Goal: Task Accomplishment & Management: Use online tool/utility

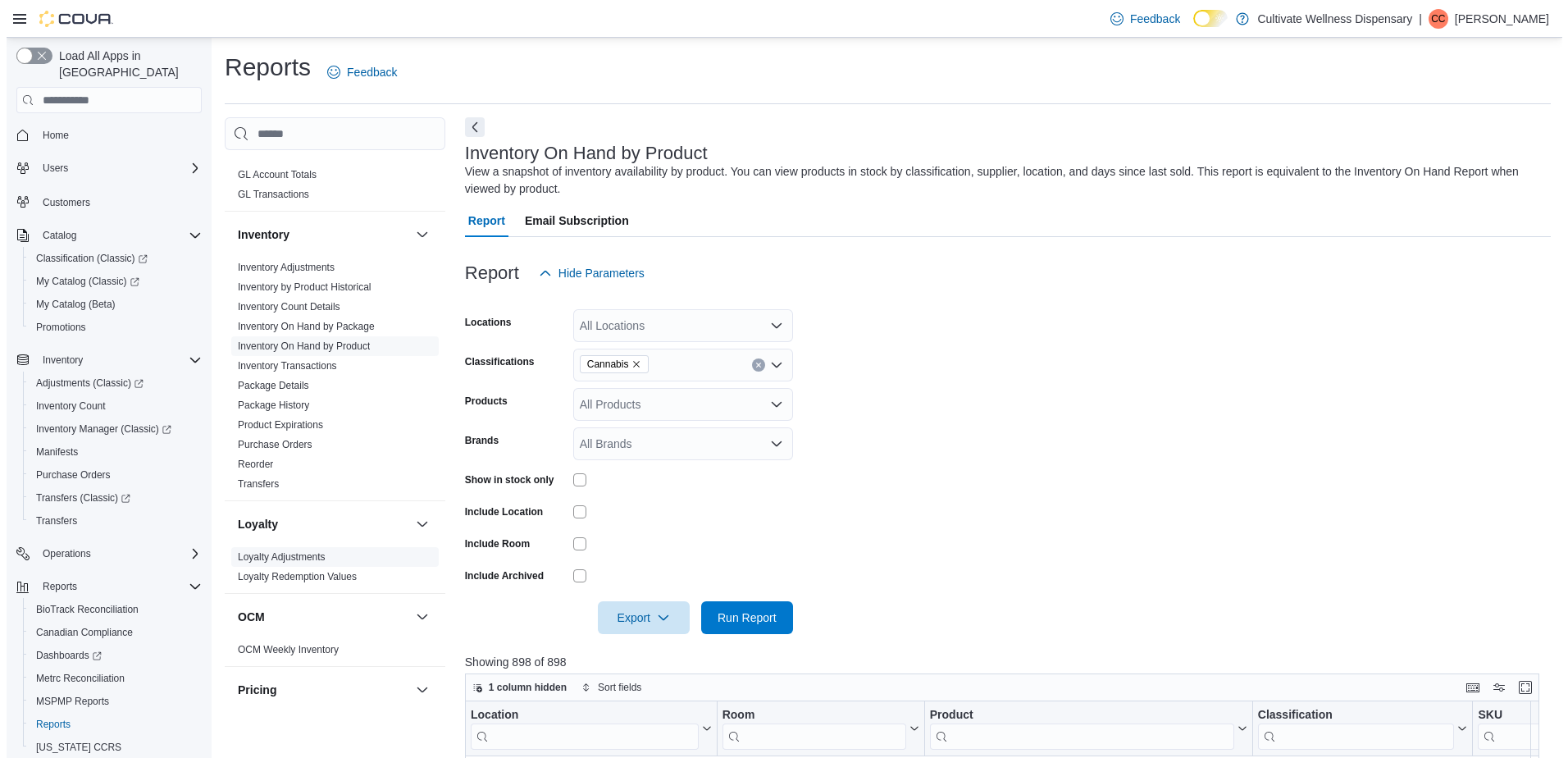
scroll to position [1149, 0]
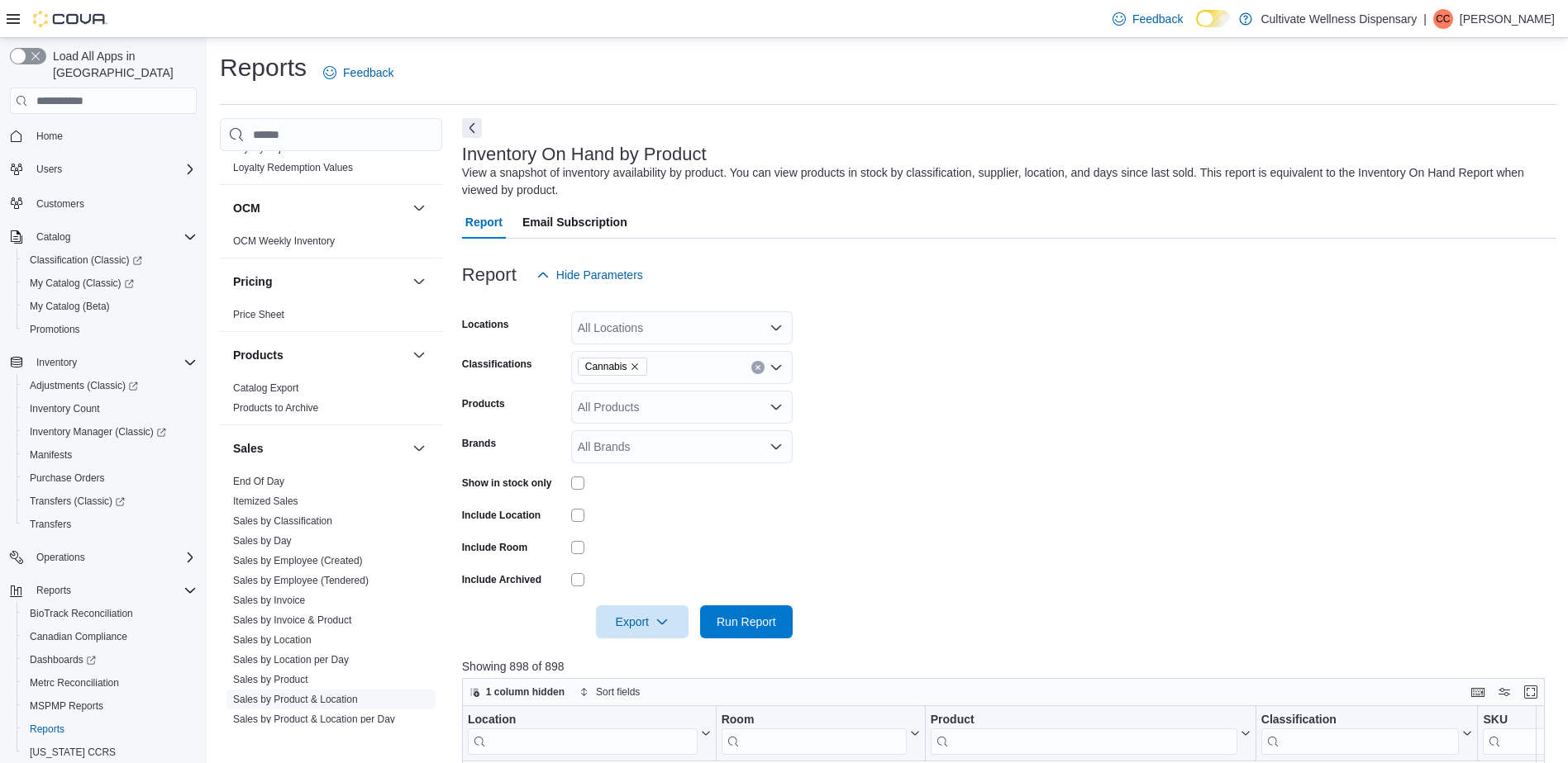
click at [321, 694] on link "Sales by Product & Location" at bounding box center [296, 700] width 125 height 12
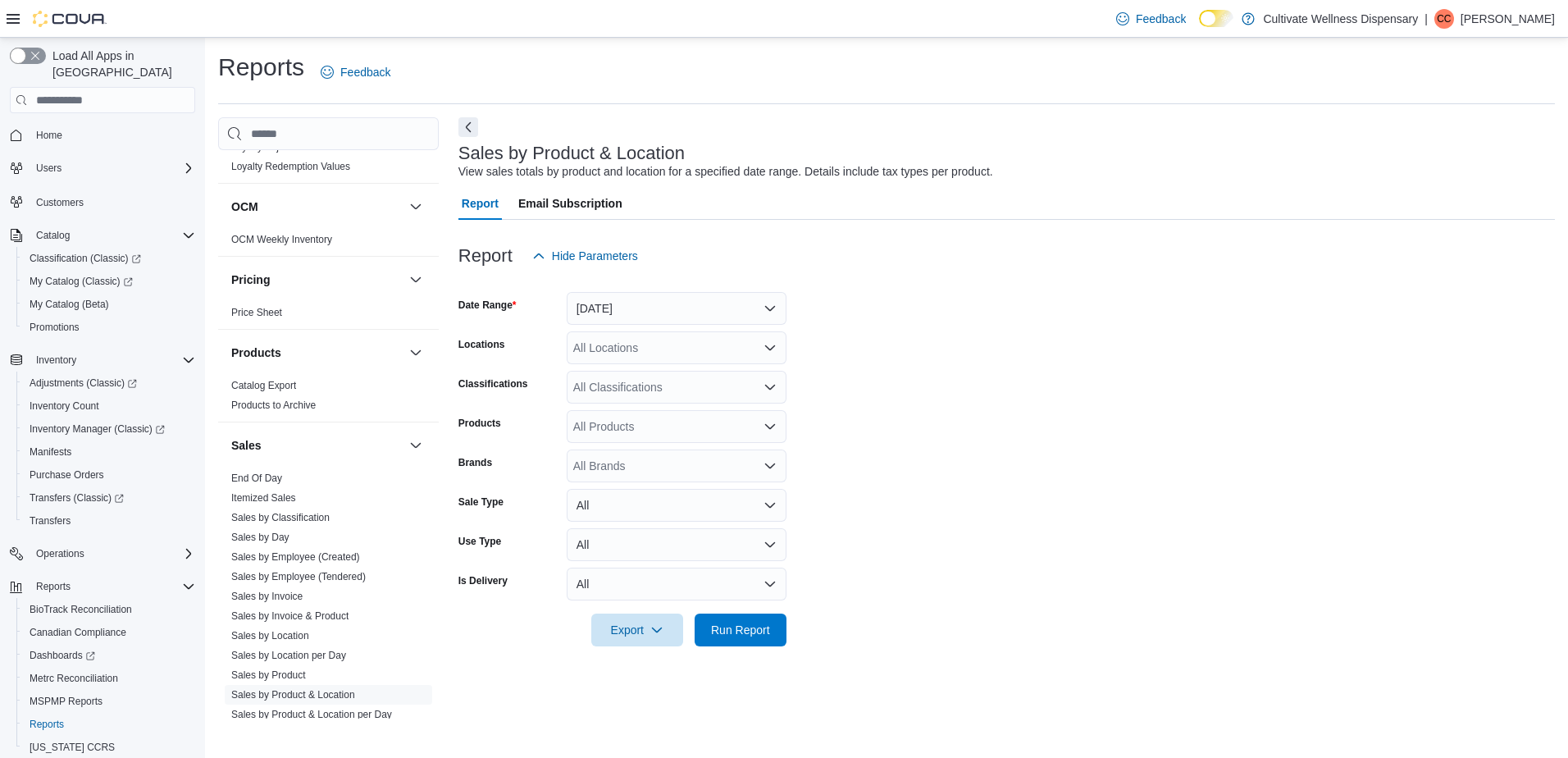
click at [772, 347] on icon "Open list of options" at bounding box center [770, 348] width 13 height 13
click at [1008, 380] on form "Date Range [DATE] Locations All Locations Classifications All Classifications P…" at bounding box center [1006, 459] width 1096 height 374
click at [768, 402] on div "All Classifications" at bounding box center [677, 387] width 220 height 33
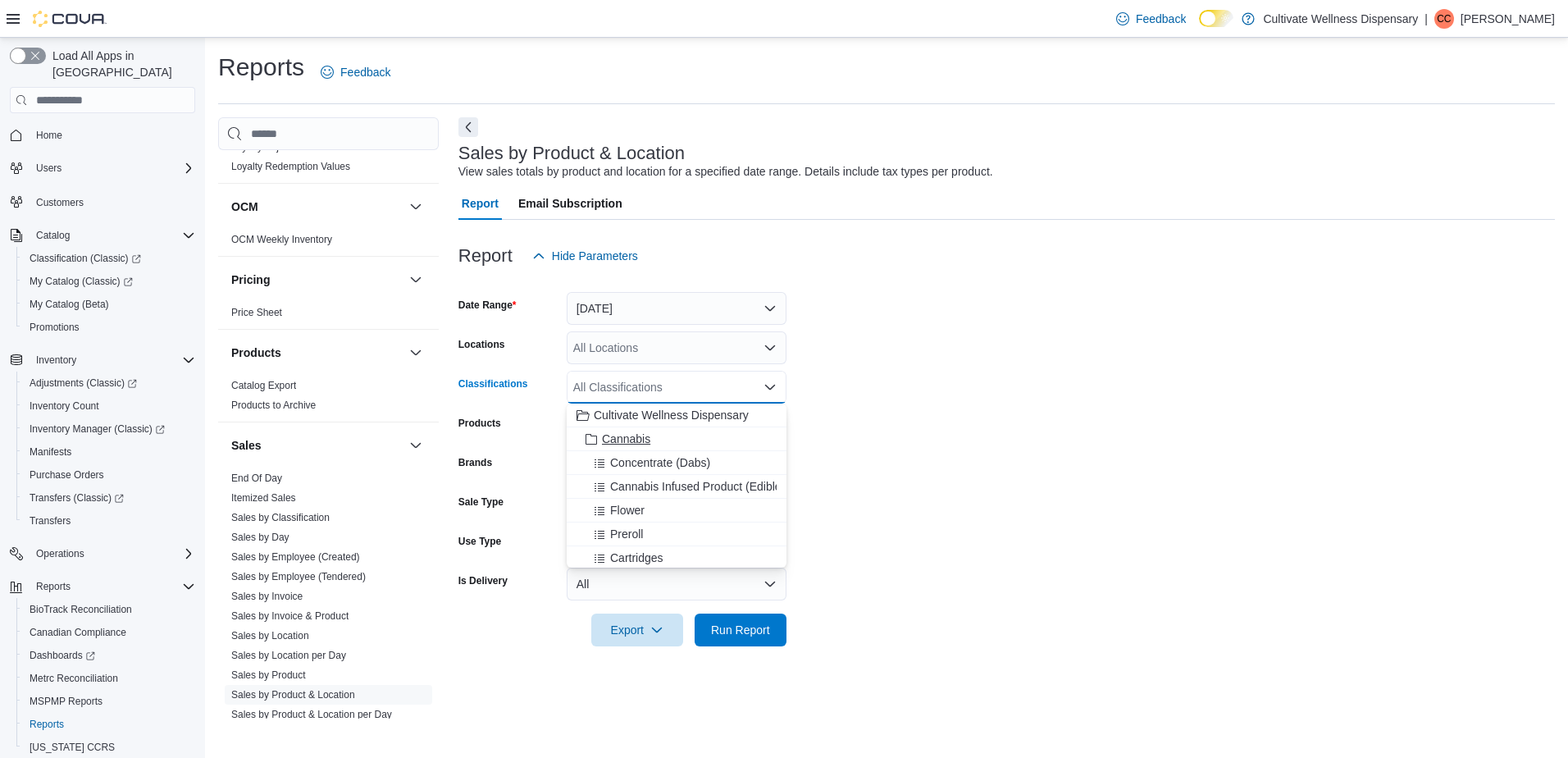
click at [677, 437] on div "Cannabis" at bounding box center [676, 439] width 200 height 17
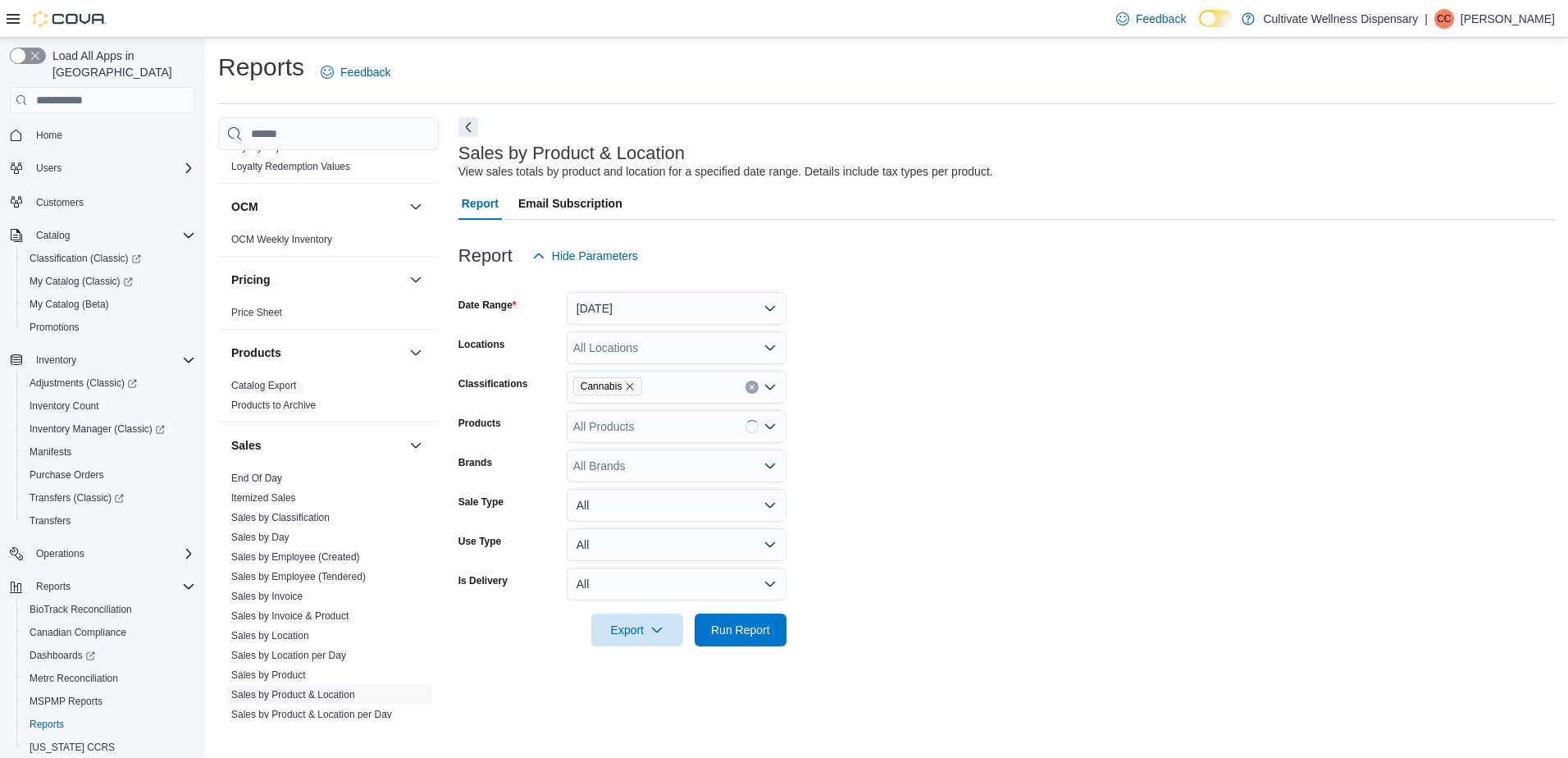
click at [978, 390] on form "Date Range [DATE] Locations All Locations Classifications Cannabis Products All…" at bounding box center [1006, 459] width 1096 height 374
click at [773, 317] on button "[DATE]" at bounding box center [677, 308] width 220 height 33
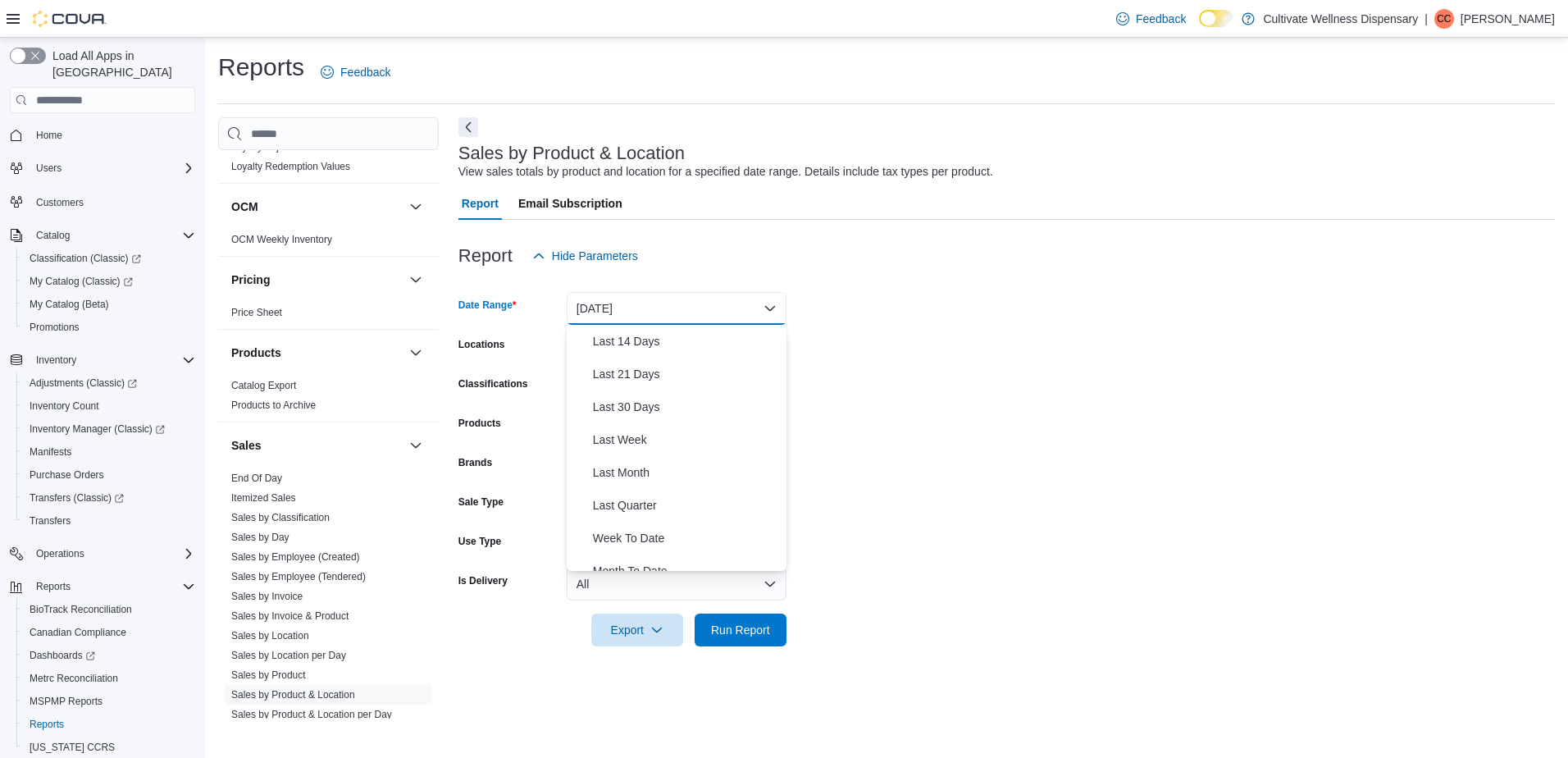
scroll to position [246, 0]
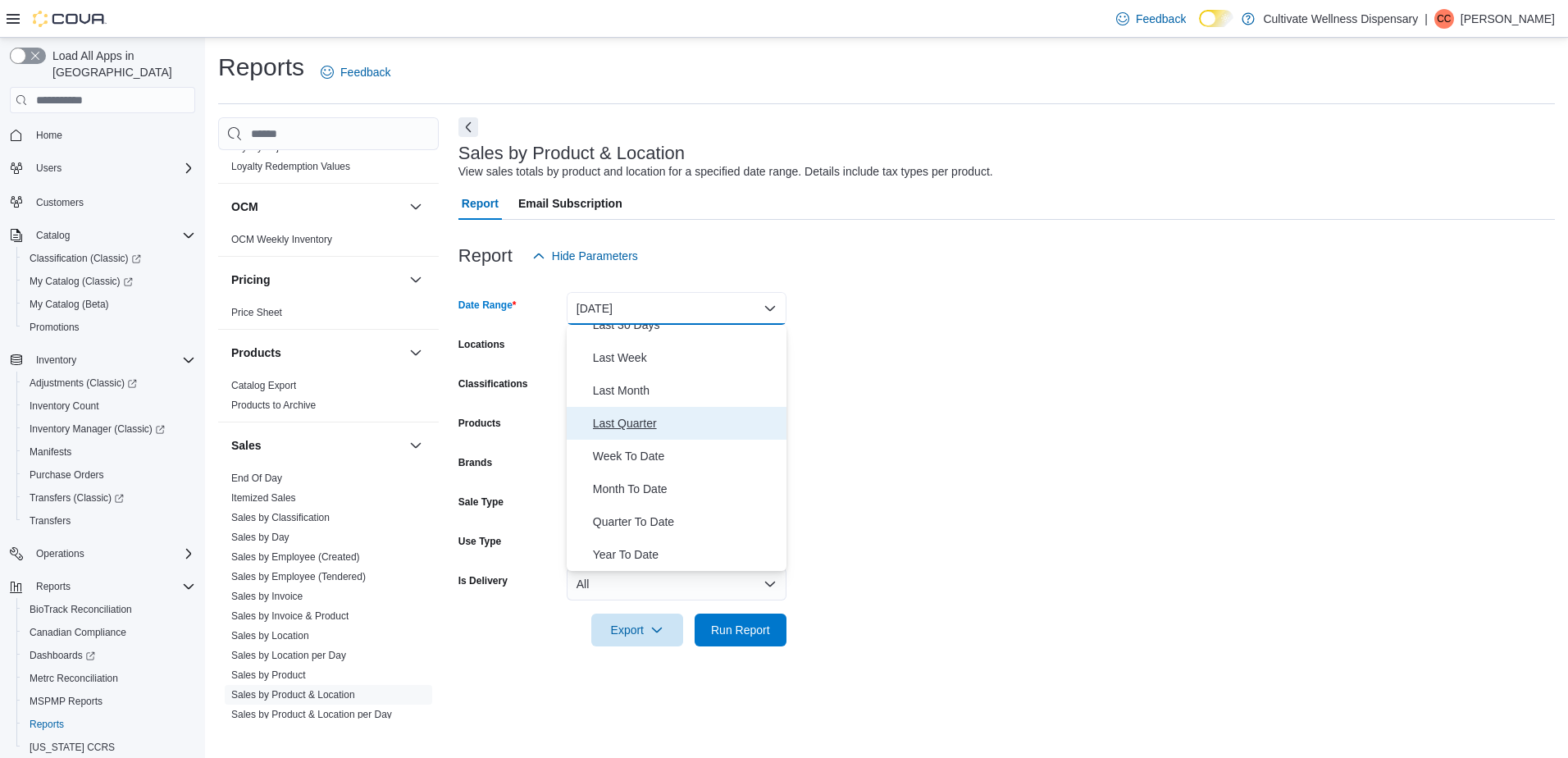
click at [675, 417] on span "Last Quarter" at bounding box center [687, 423] width 187 height 20
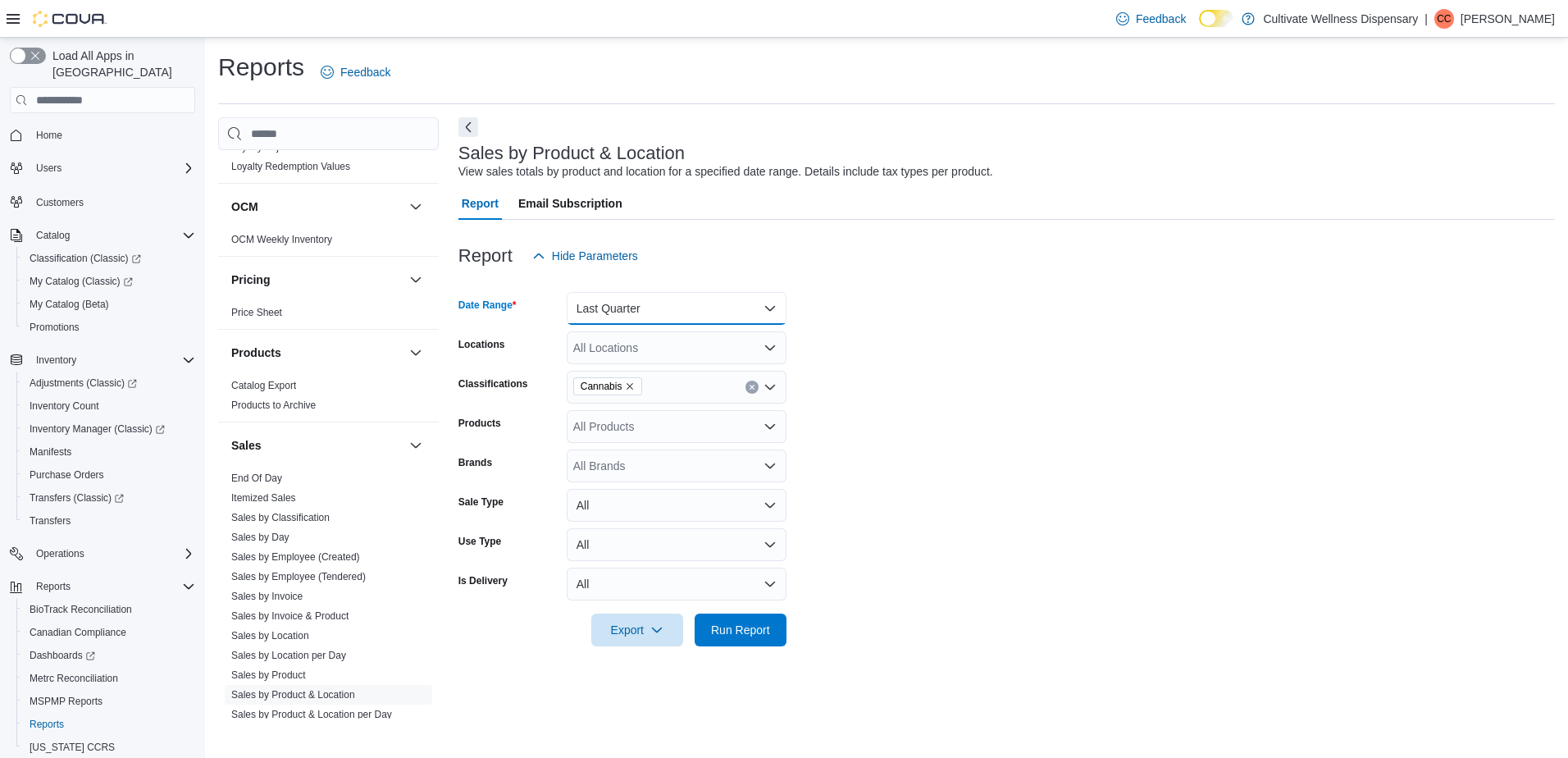
click at [784, 302] on button "Last Quarter" at bounding box center [677, 308] width 220 height 33
click at [924, 285] on div at bounding box center [1006, 283] width 1096 height 20
click at [646, 308] on button "Last Quarter" at bounding box center [677, 308] width 220 height 33
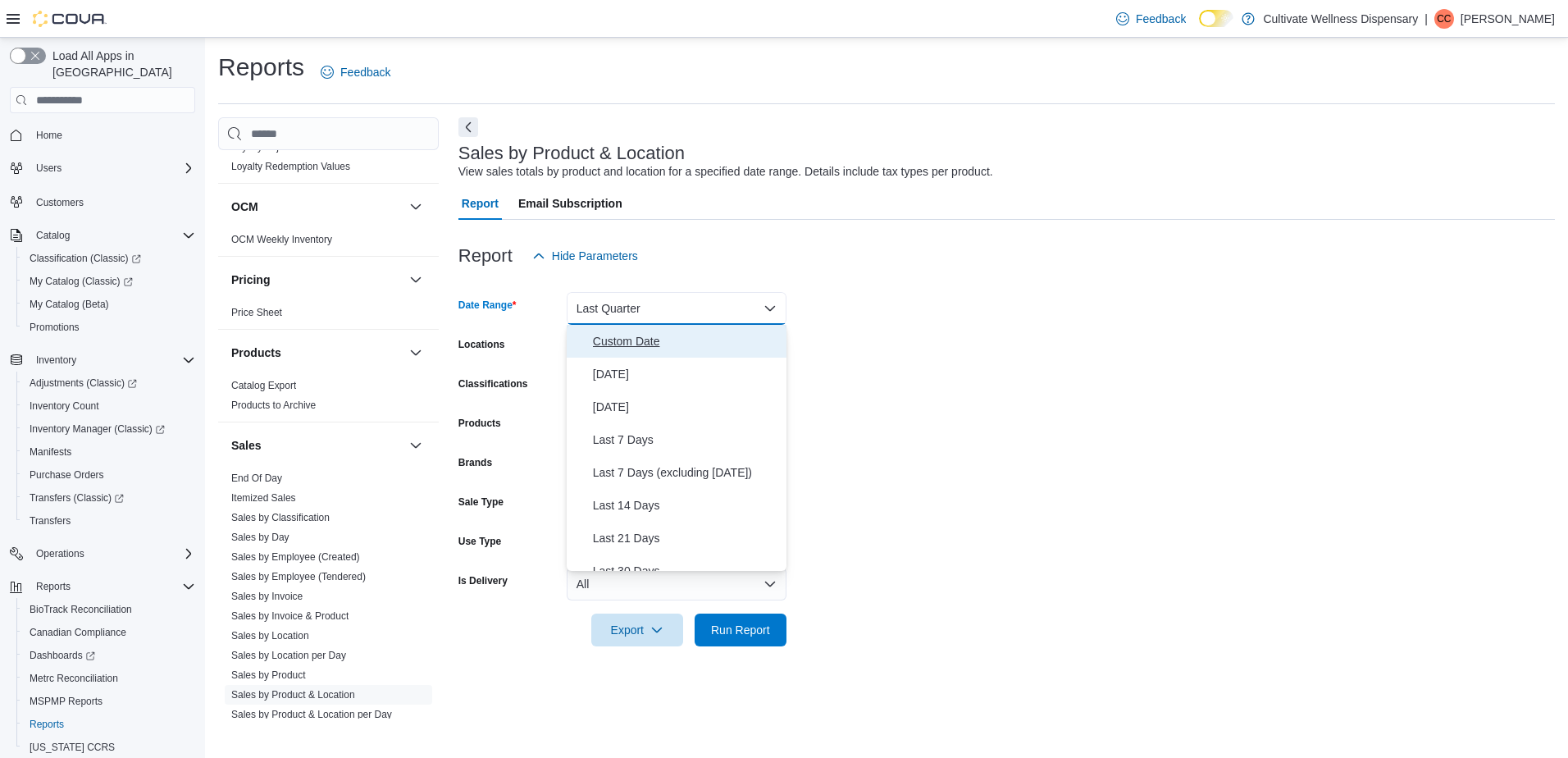
click at [652, 338] on span "Custom Date" at bounding box center [687, 341] width 187 height 20
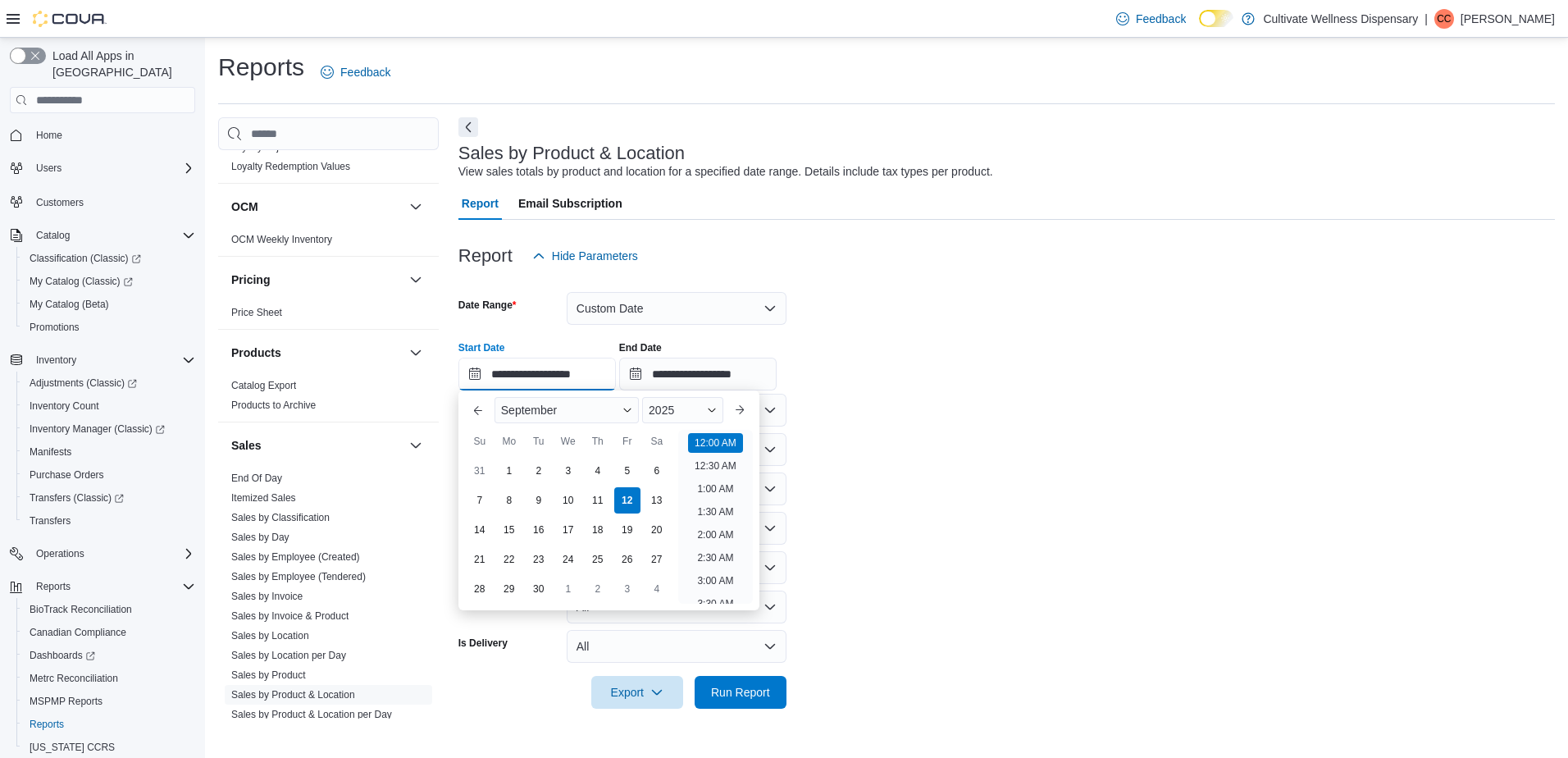
click at [551, 378] on input "**********" at bounding box center [537, 374] width 157 height 33
click at [472, 414] on button "Previous Month" at bounding box center [478, 410] width 26 height 26
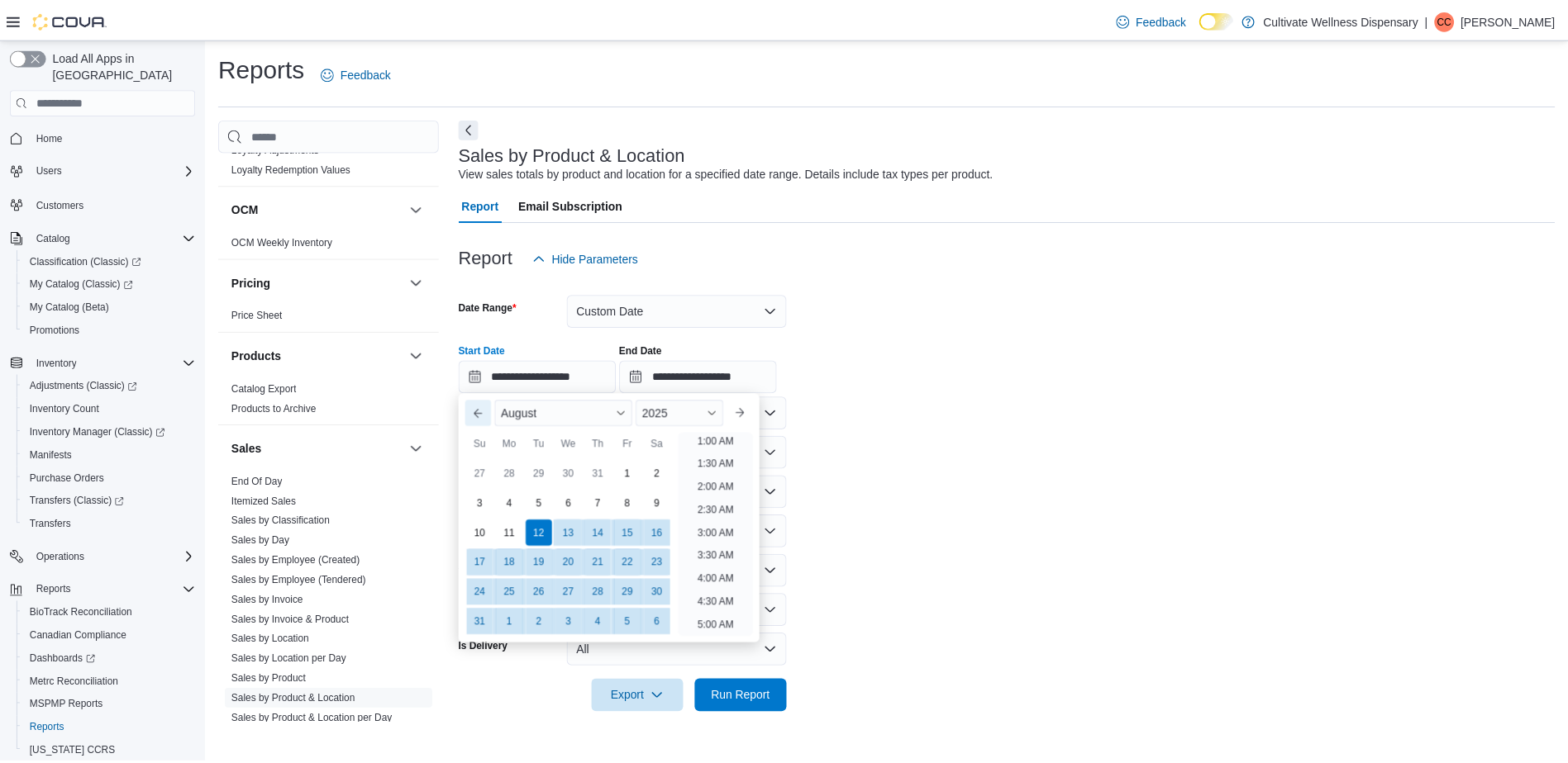
scroll to position [3, 0]
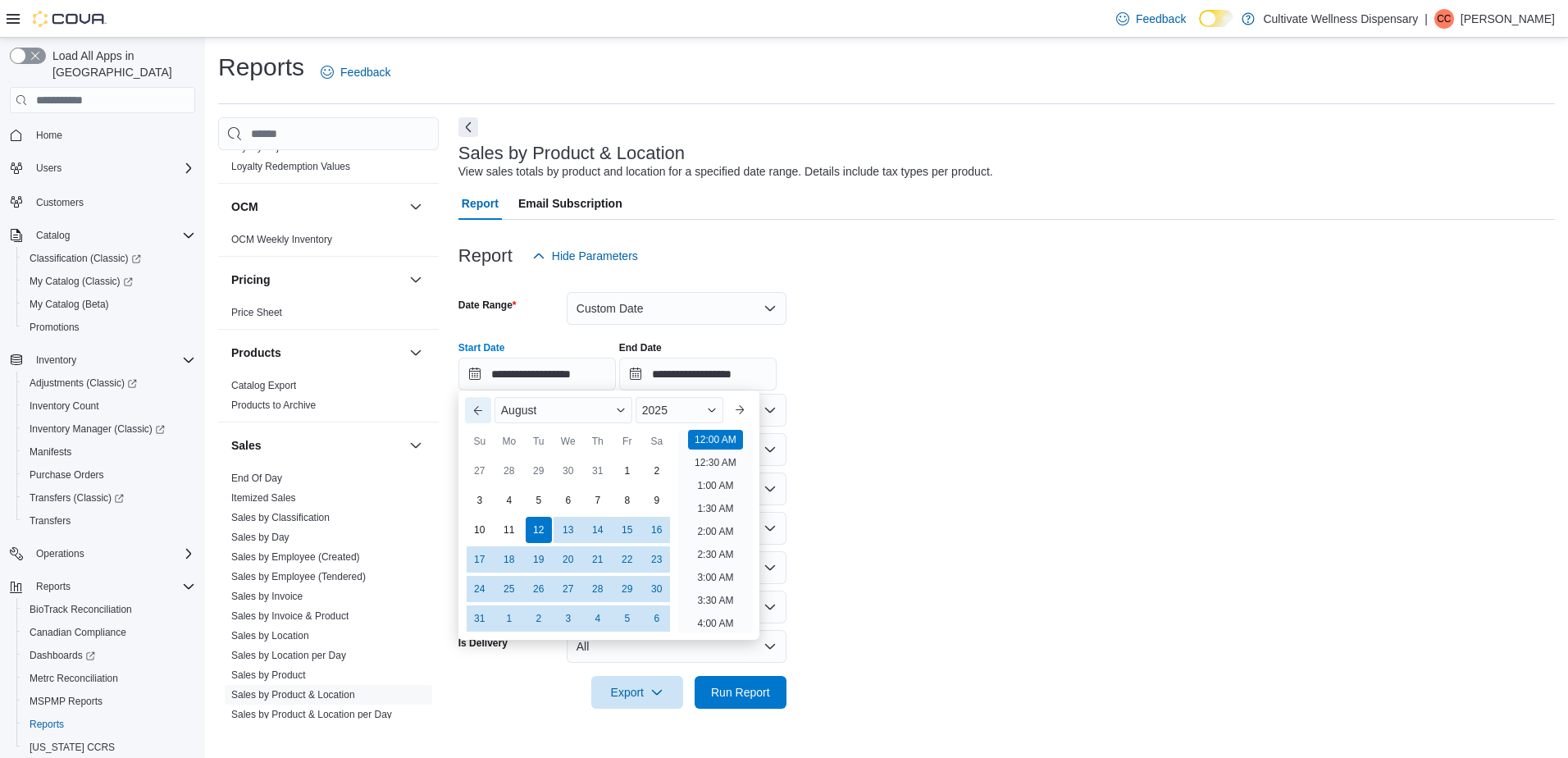
click at [472, 414] on button "Previous Month" at bounding box center [478, 410] width 26 height 26
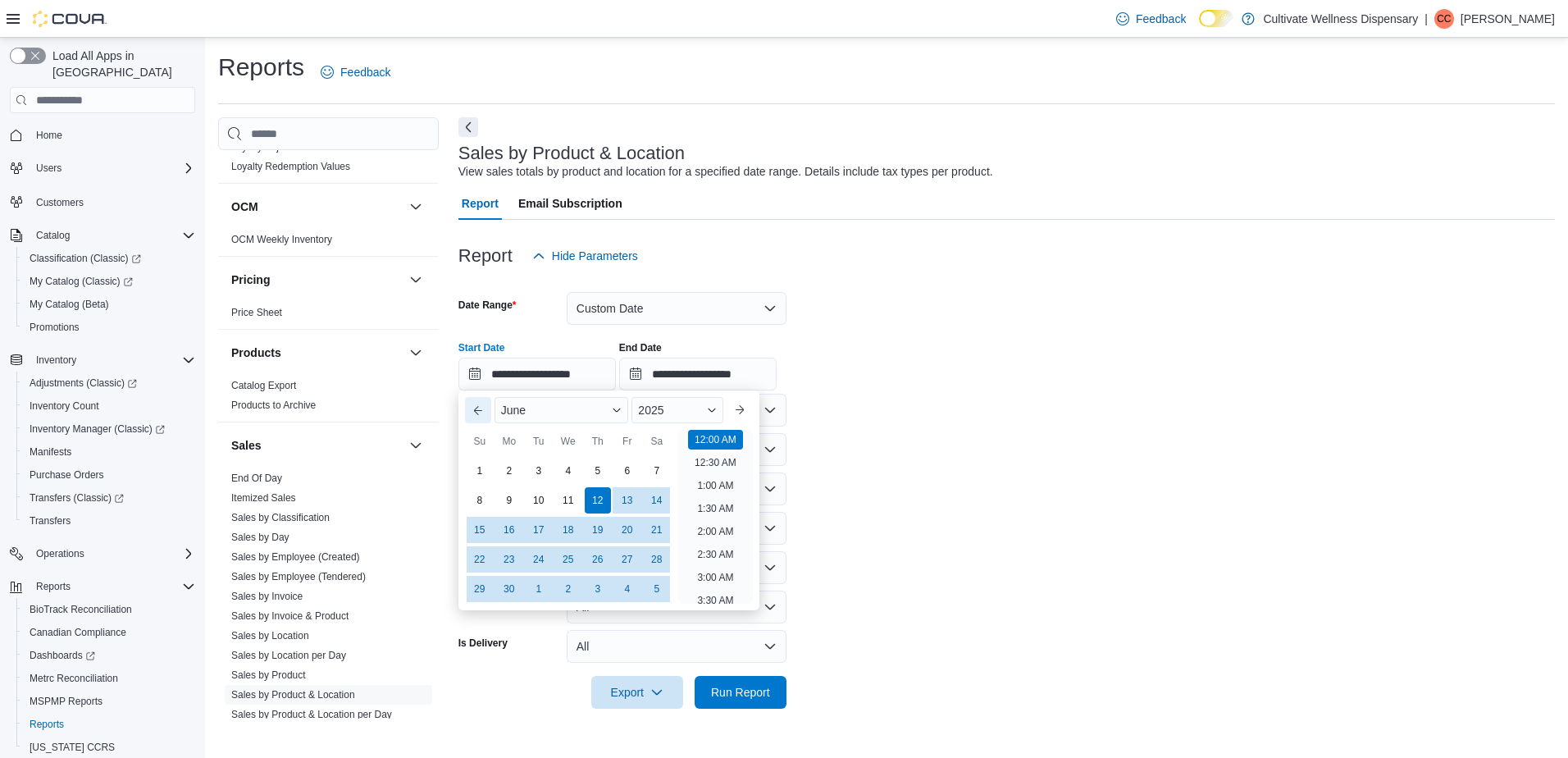
click at [472, 412] on button "Previous Month" at bounding box center [478, 410] width 26 height 26
click at [470, 412] on button "Previous Month" at bounding box center [478, 410] width 26 height 26
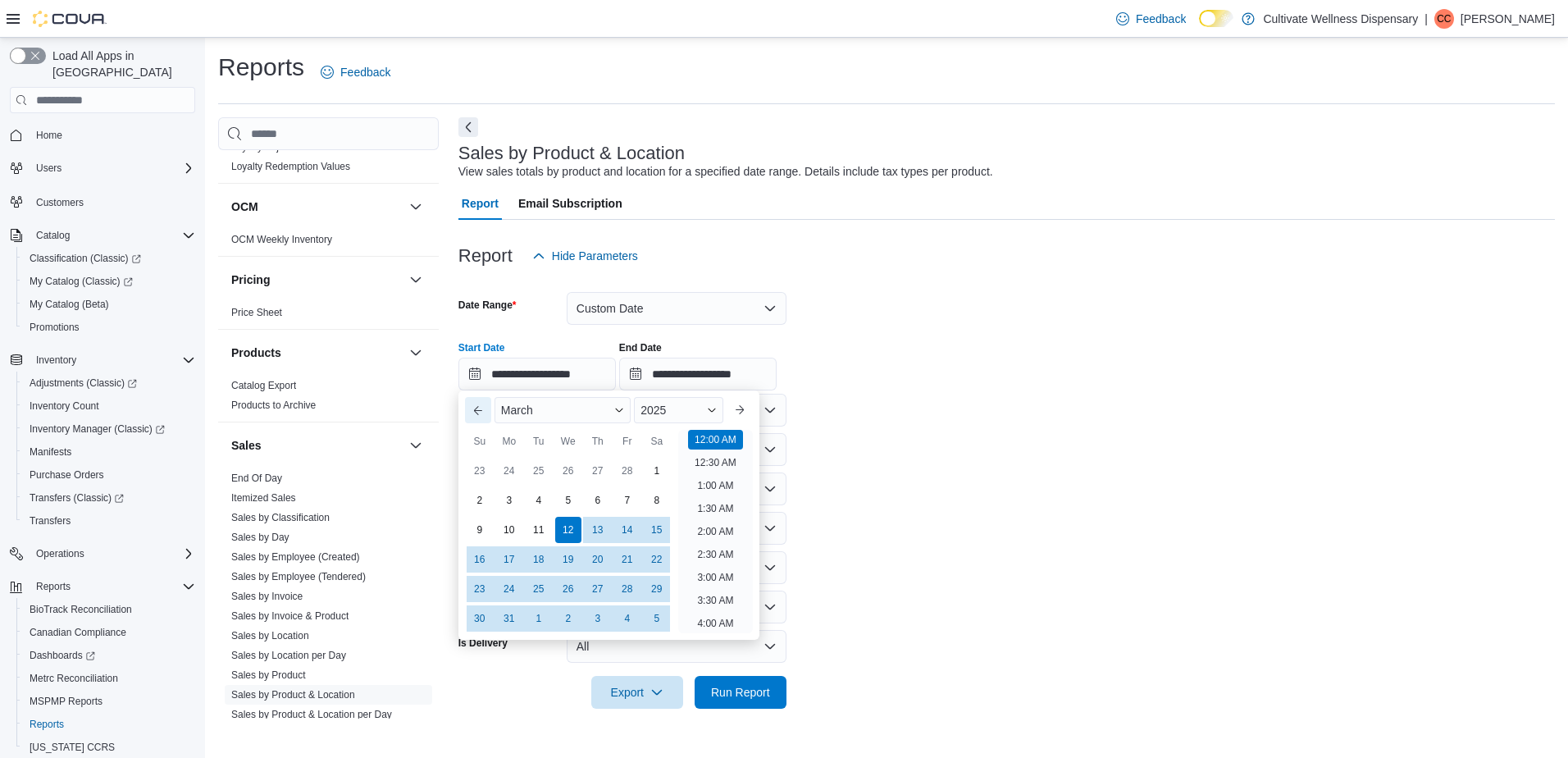
click at [469, 412] on button "Previous Month" at bounding box center [478, 410] width 26 height 26
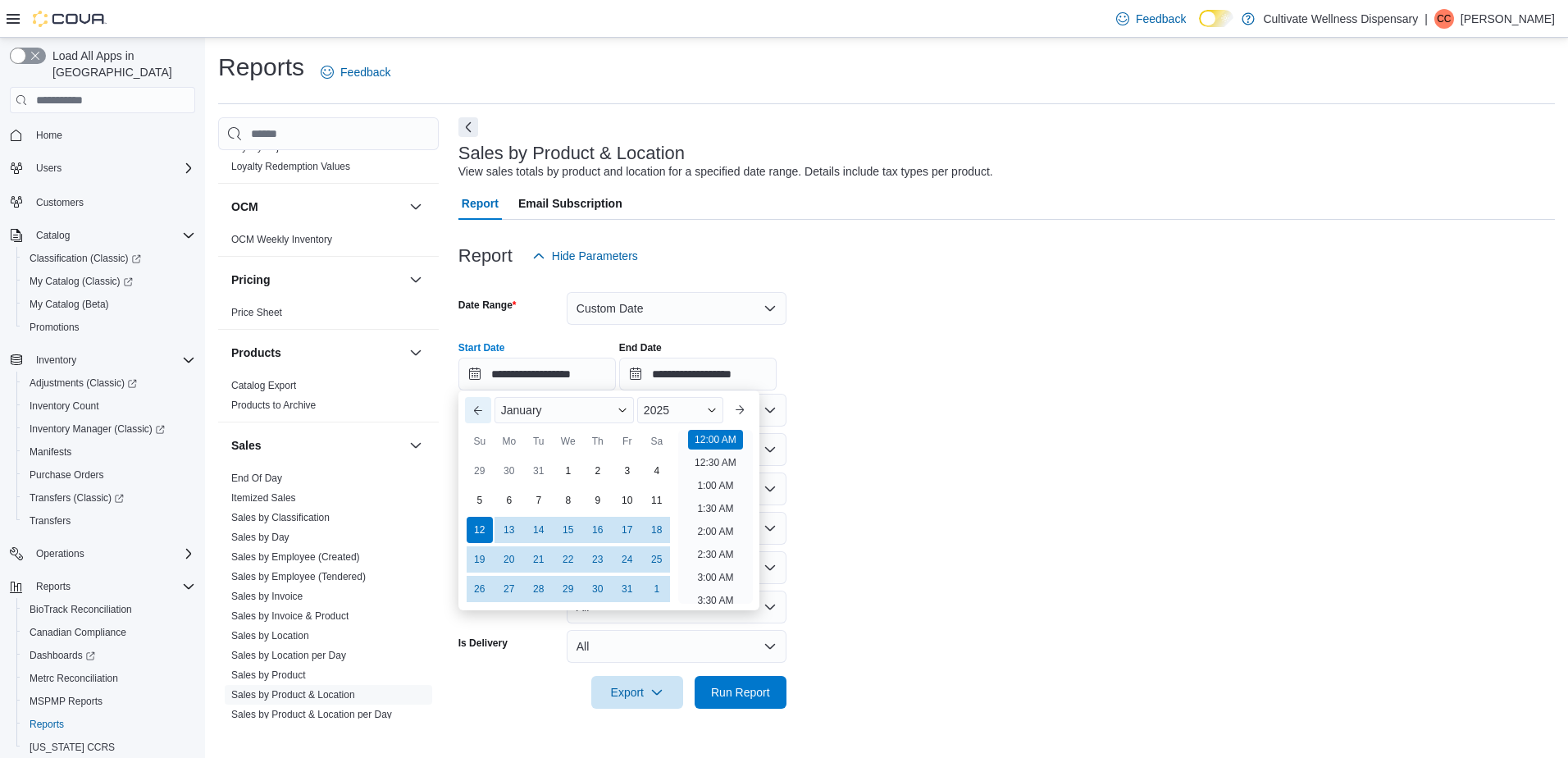
click at [469, 412] on button "Previous Month" at bounding box center [478, 410] width 26 height 26
click at [753, 406] on button "Next month" at bounding box center [739, 410] width 26 height 26
click at [564, 470] on div "1" at bounding box center [568, 471] width 28 height 28
type input "**********"
click at [1023, 321] on form "**********" at bounding box center [1006, 491] width 1096 height 437
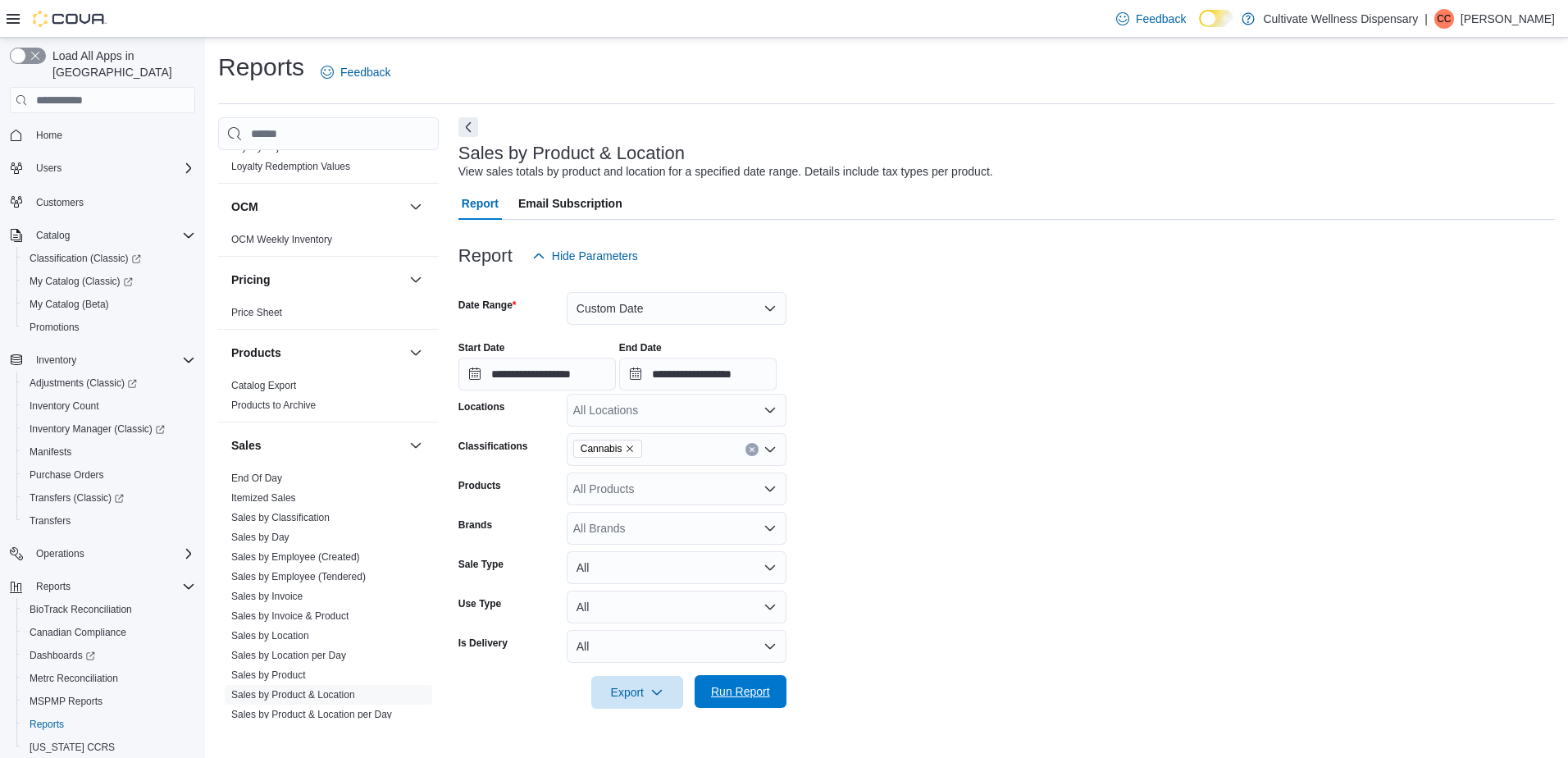
click at [754, 704] on span "Run Report" at bounding box center [740, 691] width 72 height 33
